Goal: Find specific page/section: Find specific page/section

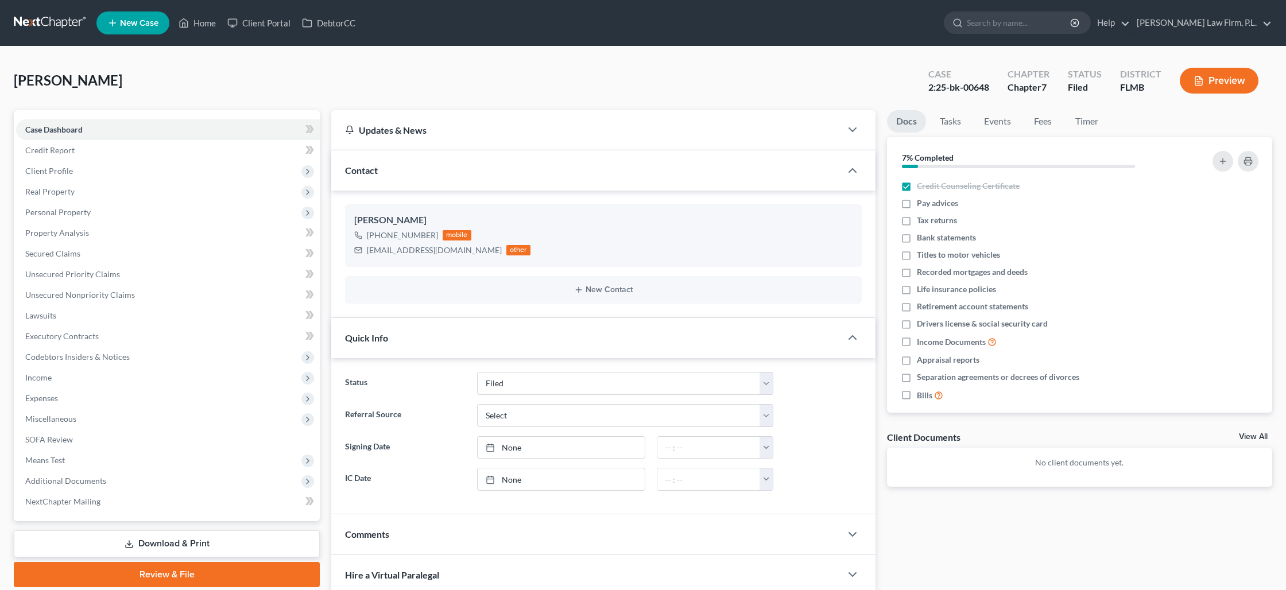
select select "2"
click at [192, 27] on link "Home" at bounding box center [197, 23] width 49 height 21
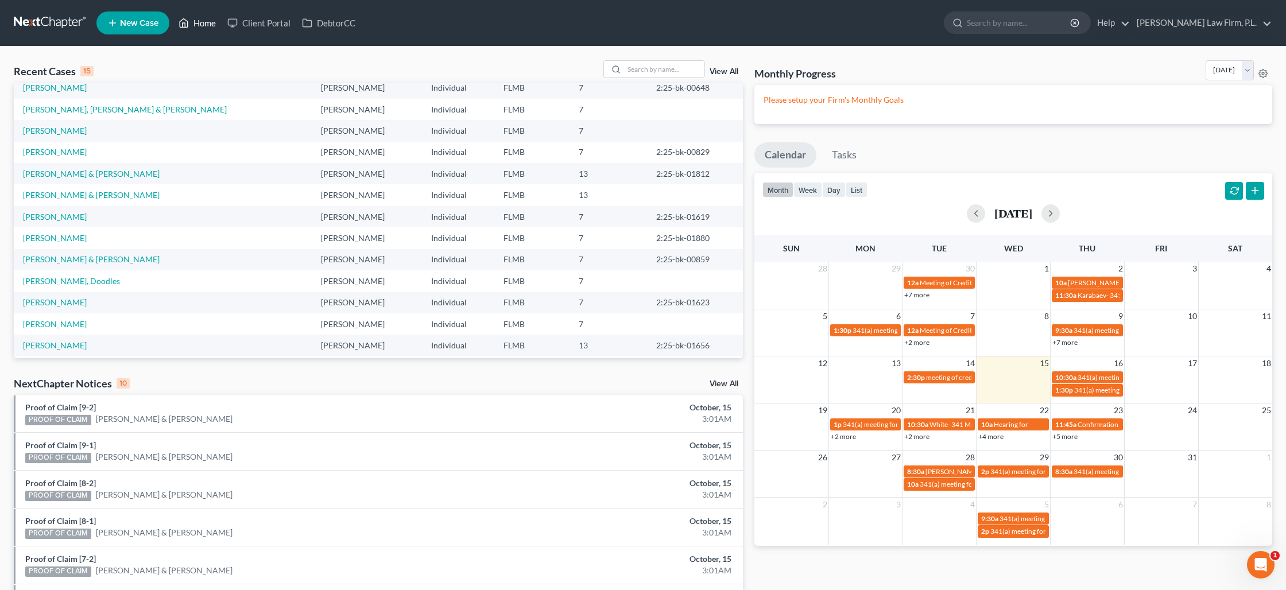
scroll to position [34, 0]
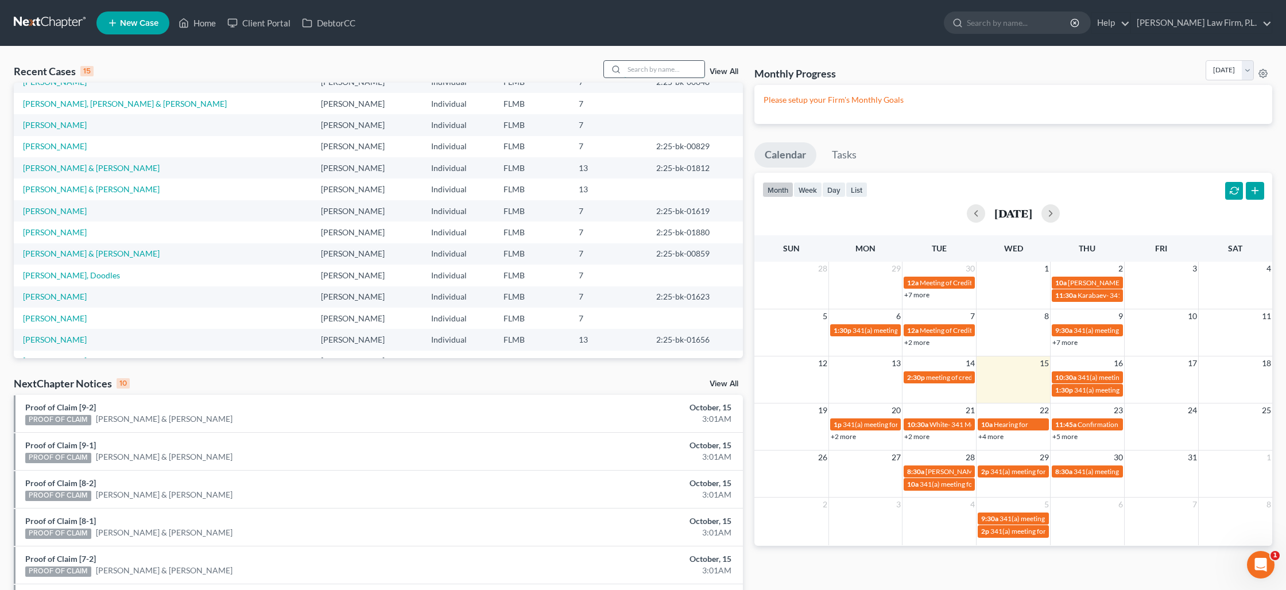
click at [649, 70] on input "search" at bounding box center [664, 69] width 80 height 17
type input "[PERSON_NAME]"
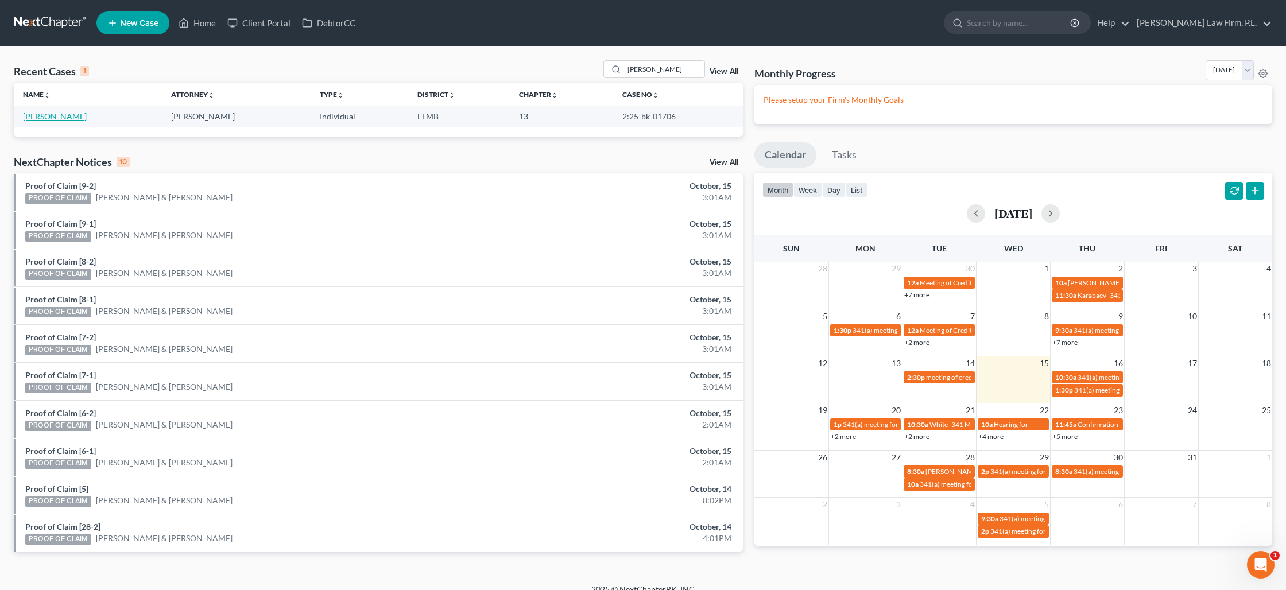
click at [67, 117] on link "[PERSON_NAME]" at bounding box center [55, 116] width 64 height 10
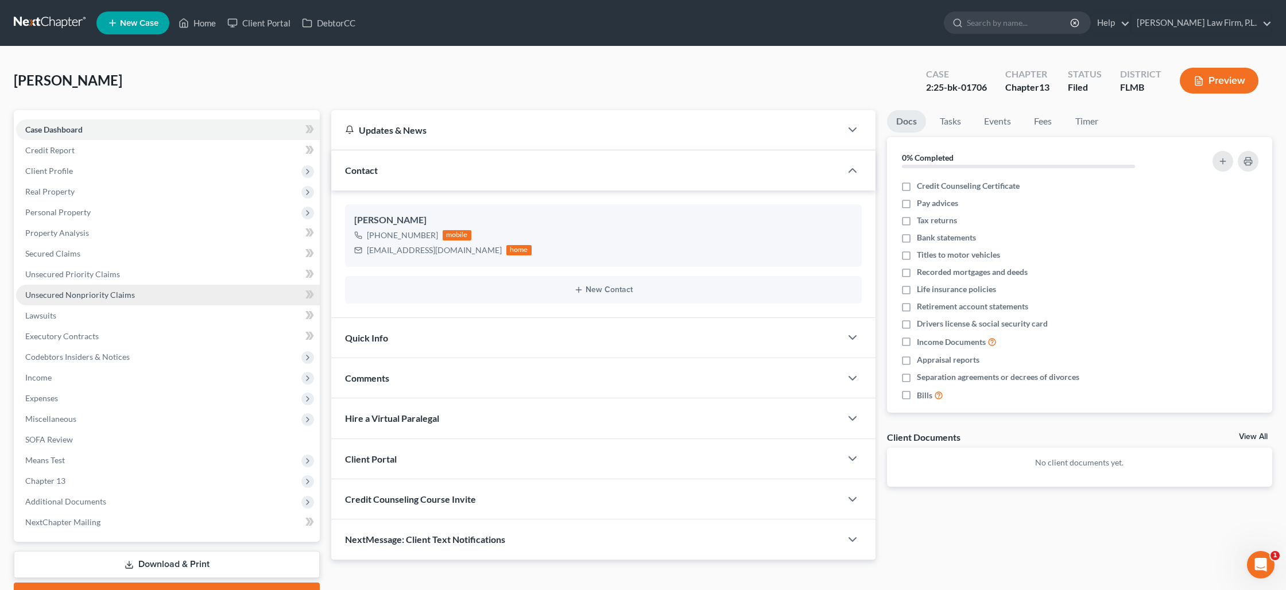
click at [82, 293] on span "Unsecured Nonpriority Claims" at bounding box center [80, 295] width 110 height 10
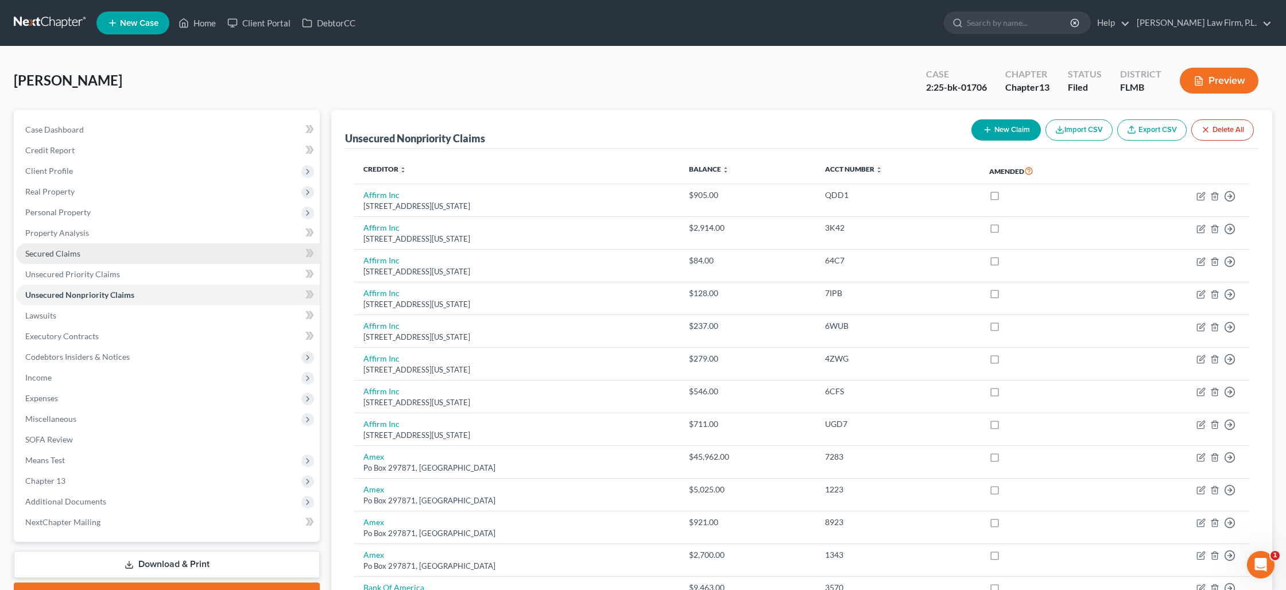
click at [84, 250] on link "Secured Claims" at bounding box center [168, 253] width 304 height 21
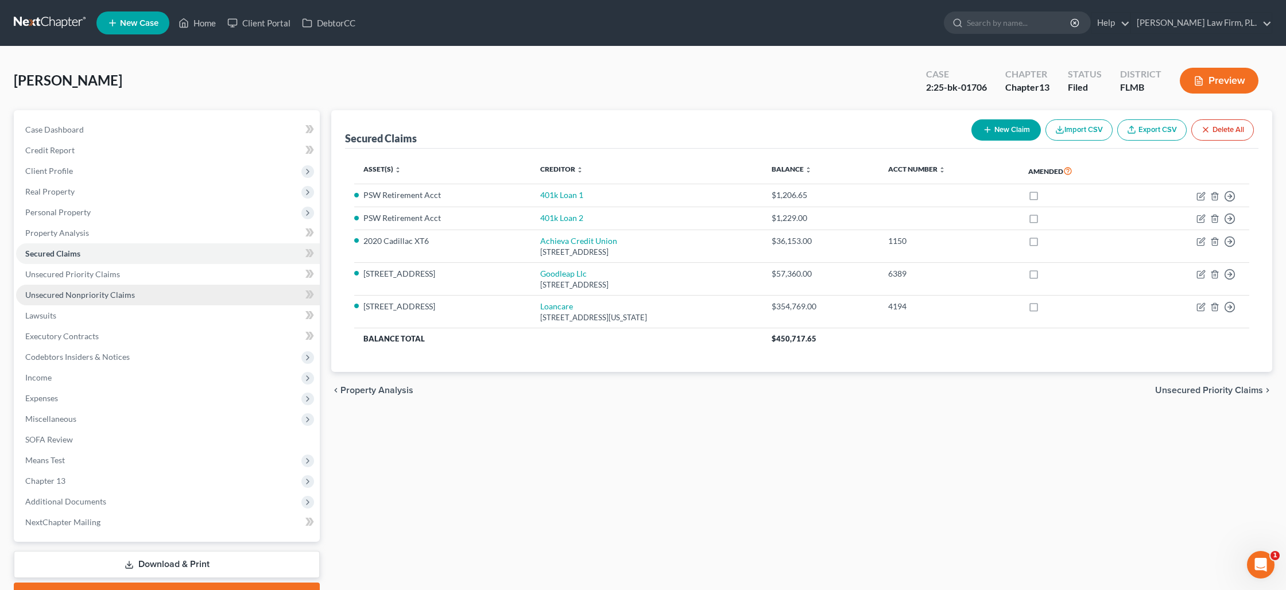
click at [103, 295] on span "Unsecured Nonpriority Claims" at bounding box center [80, 295] width 110 height 10
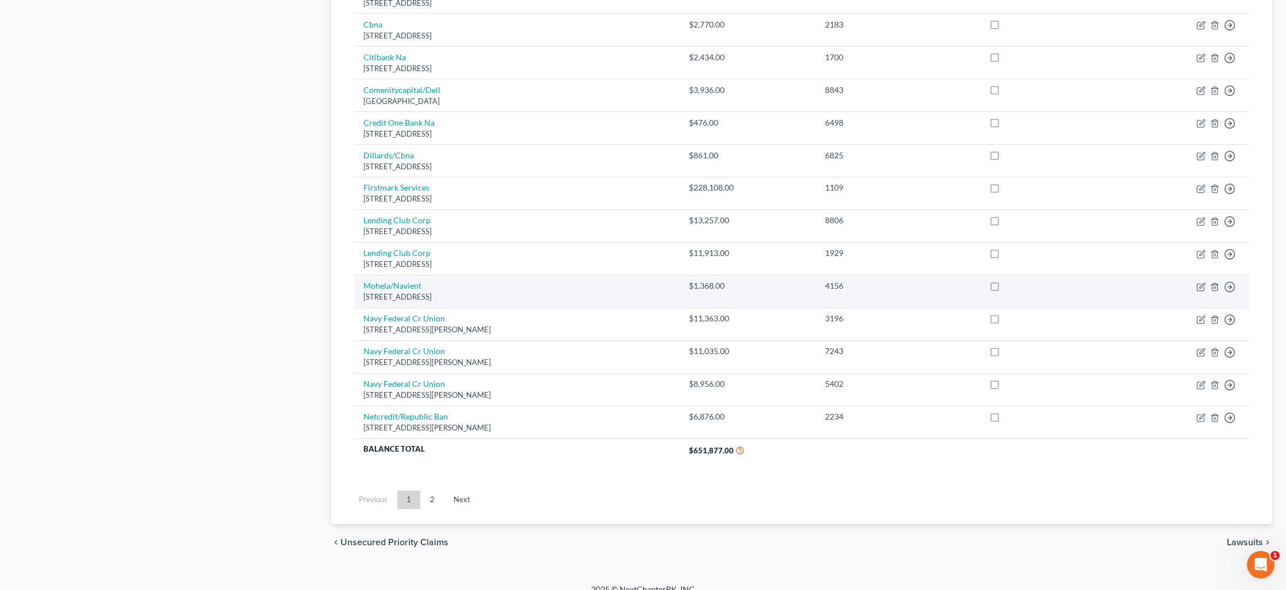
scroll to position [730, 0]
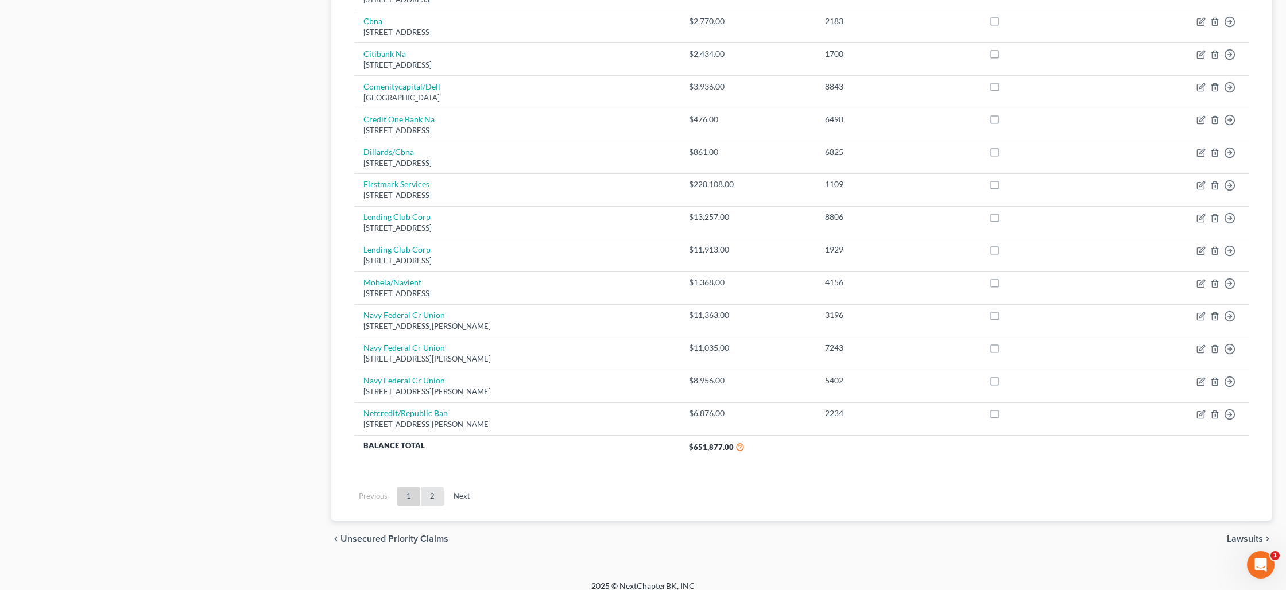
click at [430, 492] on link "2" at bounding box center [432, 497] width 23 height 18
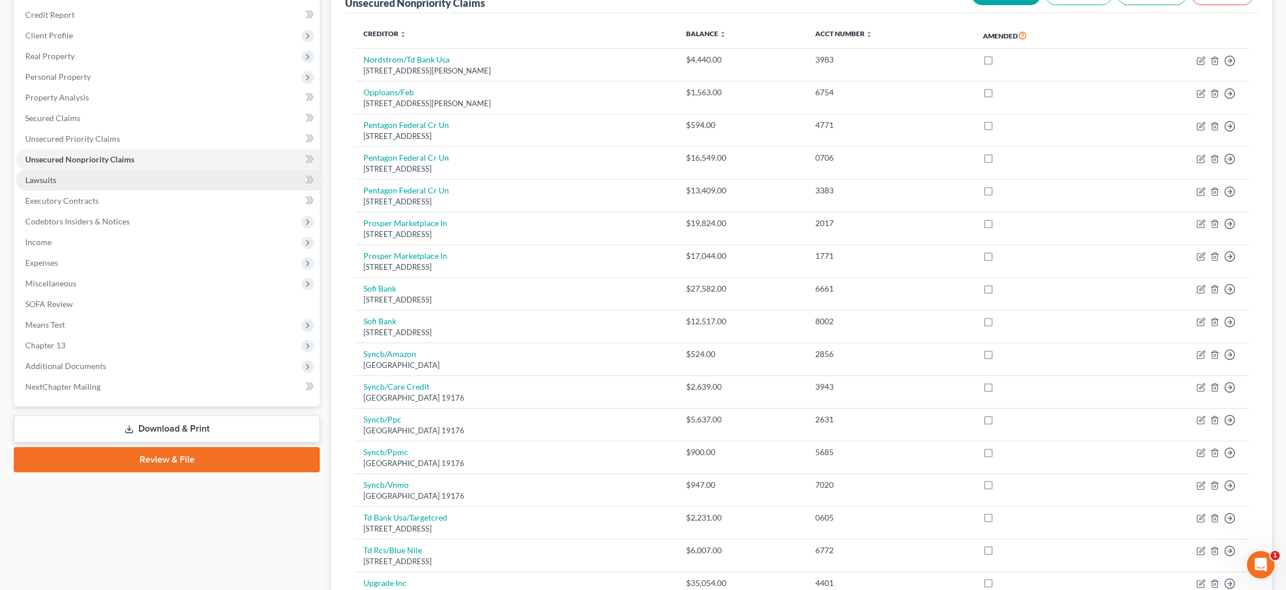
scroll to position [138, 0]
